Goal: Find specific page/section: Find specific page/section

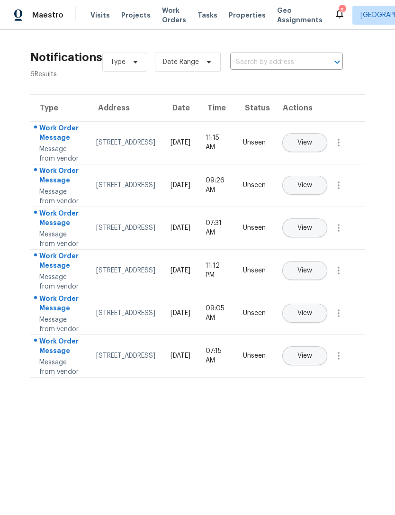
click at [238, 8] on div "Visits Projects Work Orders Tasks Properties Geo Assignments" at bounding box center [211, 15] width 243 height 19
click at [239, 17] on span "Properties" at bounding box center [247, 14] width 37 height 9
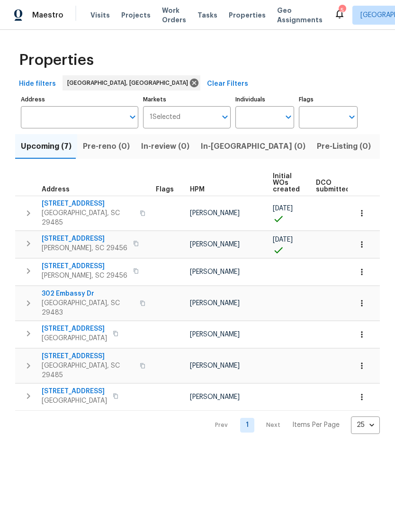
click at [102, 15] on span "Visits" at bounding box center [99, 14] width 19 height 9
